Goal: Task Accomplishment & Management: Complete application form

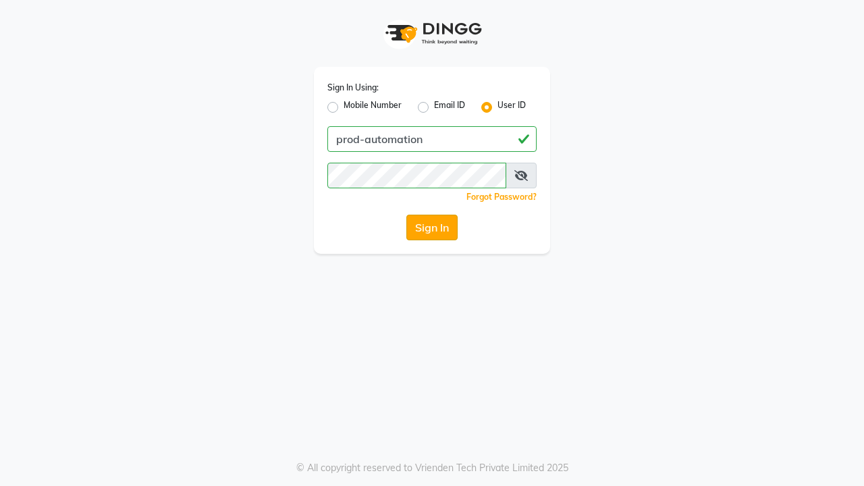
click at [432, 227] on button "Sign In" at bounding box center [431, 228] width 51 height 26
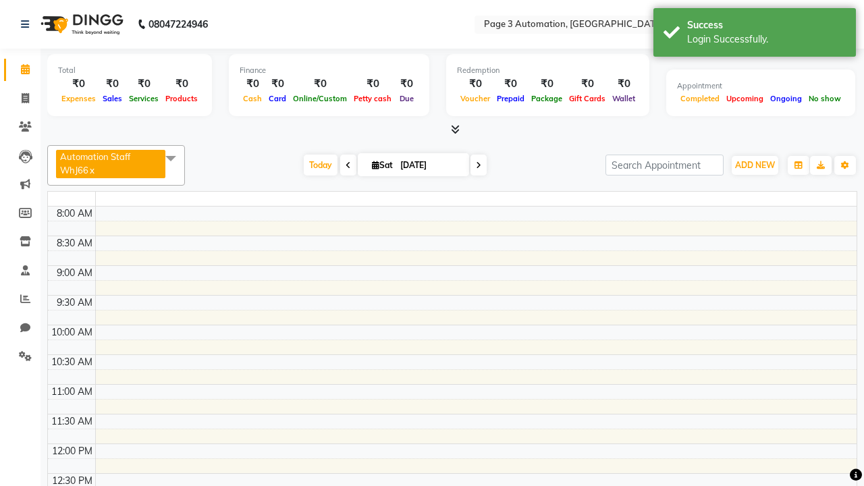
select select "en"
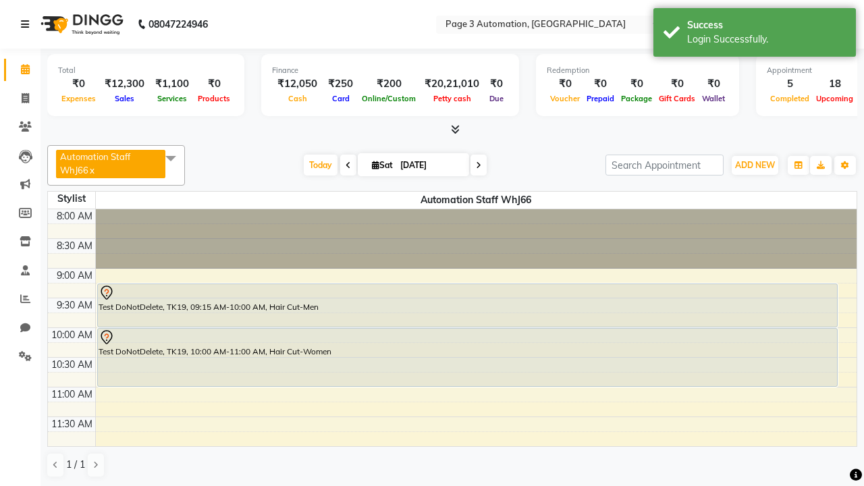
click at [28, 24] on icon at bounding box center [25, 24] width 8 height 9
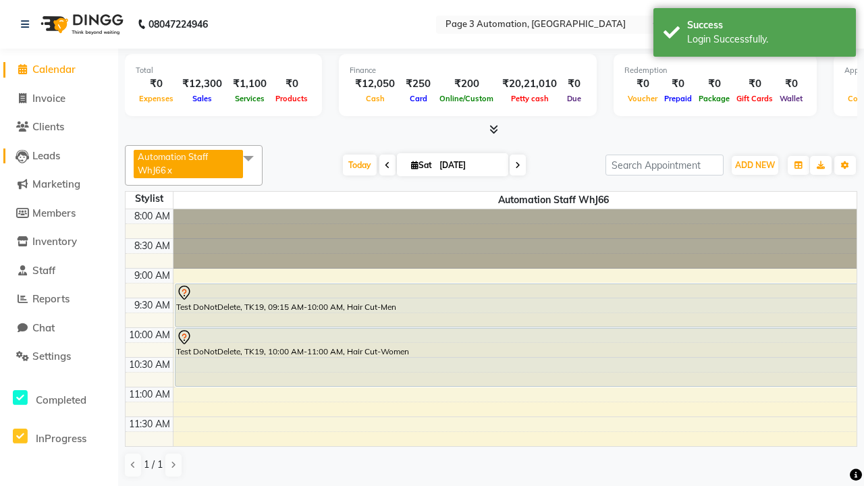
click at [59, 155] on span "Leads" at bounding box center [46, 155] width 28 height 13
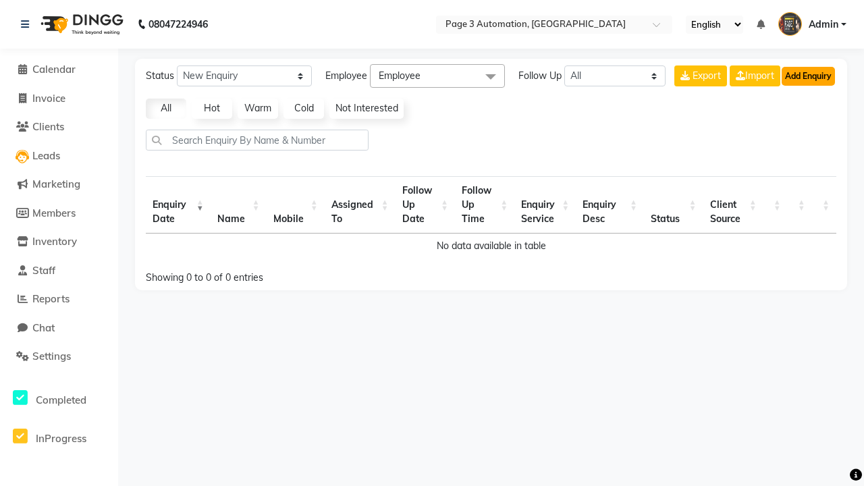
click at [808, 76] on button "Add Enquiry" at bounding box center [807, 76] width 53 height 19
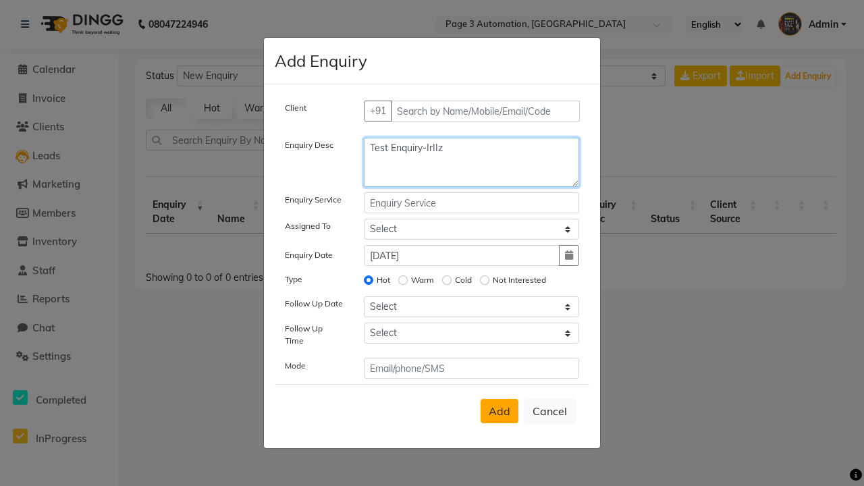
type textarea "Test Enquiry-IrIIz"
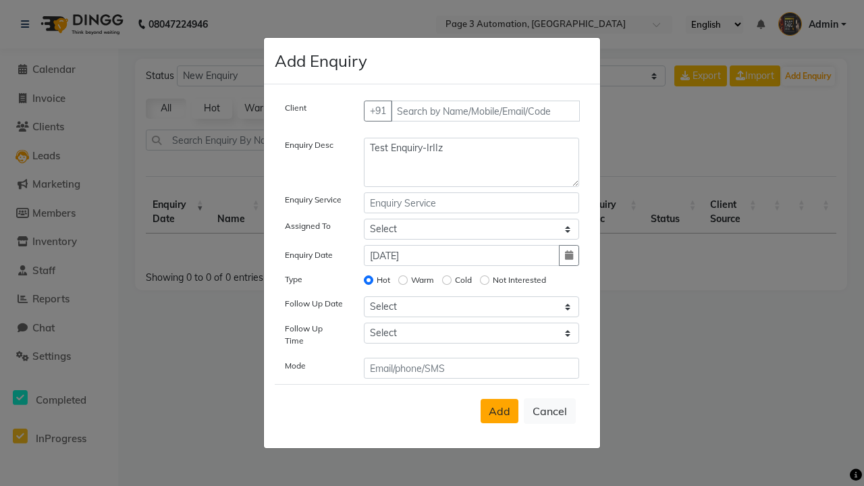
click at [499, 411] on span "Add" at bounding box center [500, 410] width 22 height 13
